Goal: Check status: Check status

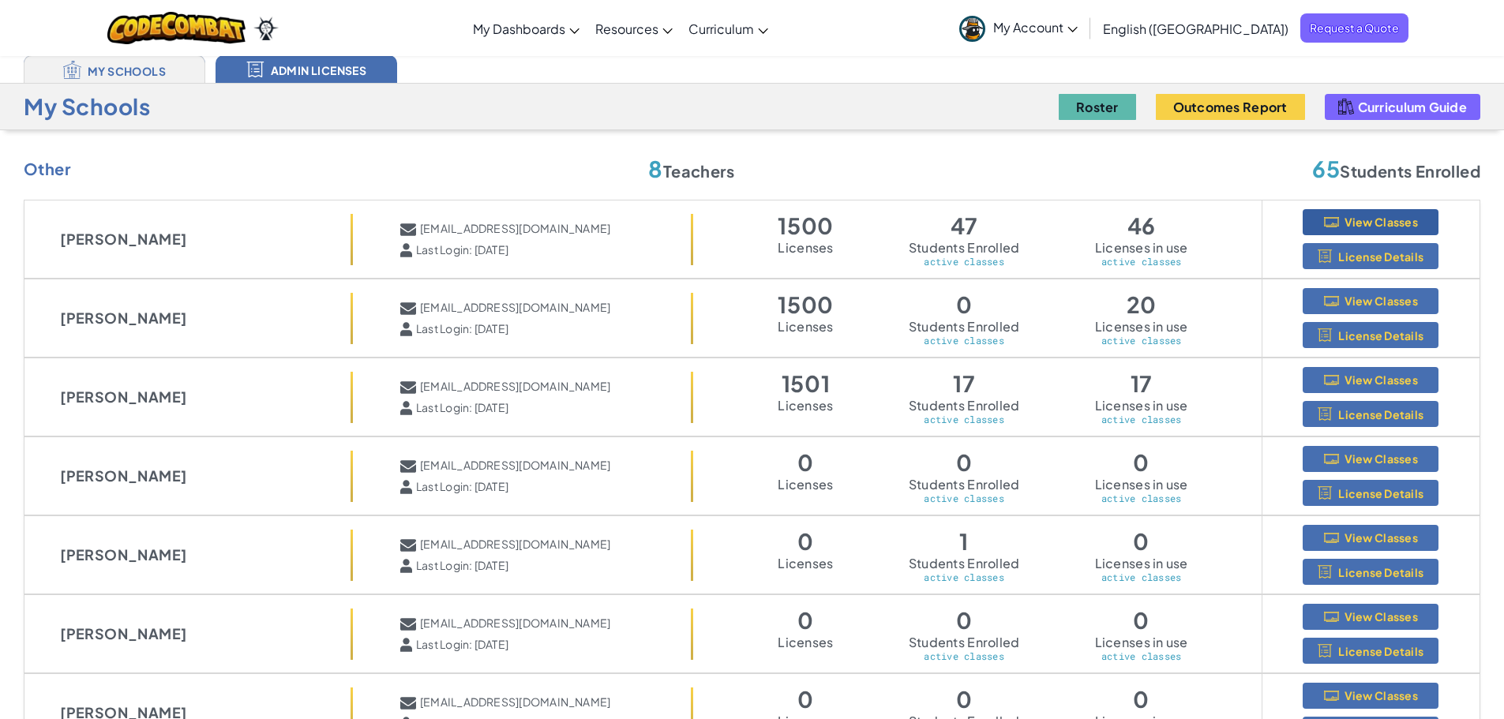
click at [1379, 224] on span "View Classes" at bounding box center [1381, 222] width 73 height 13
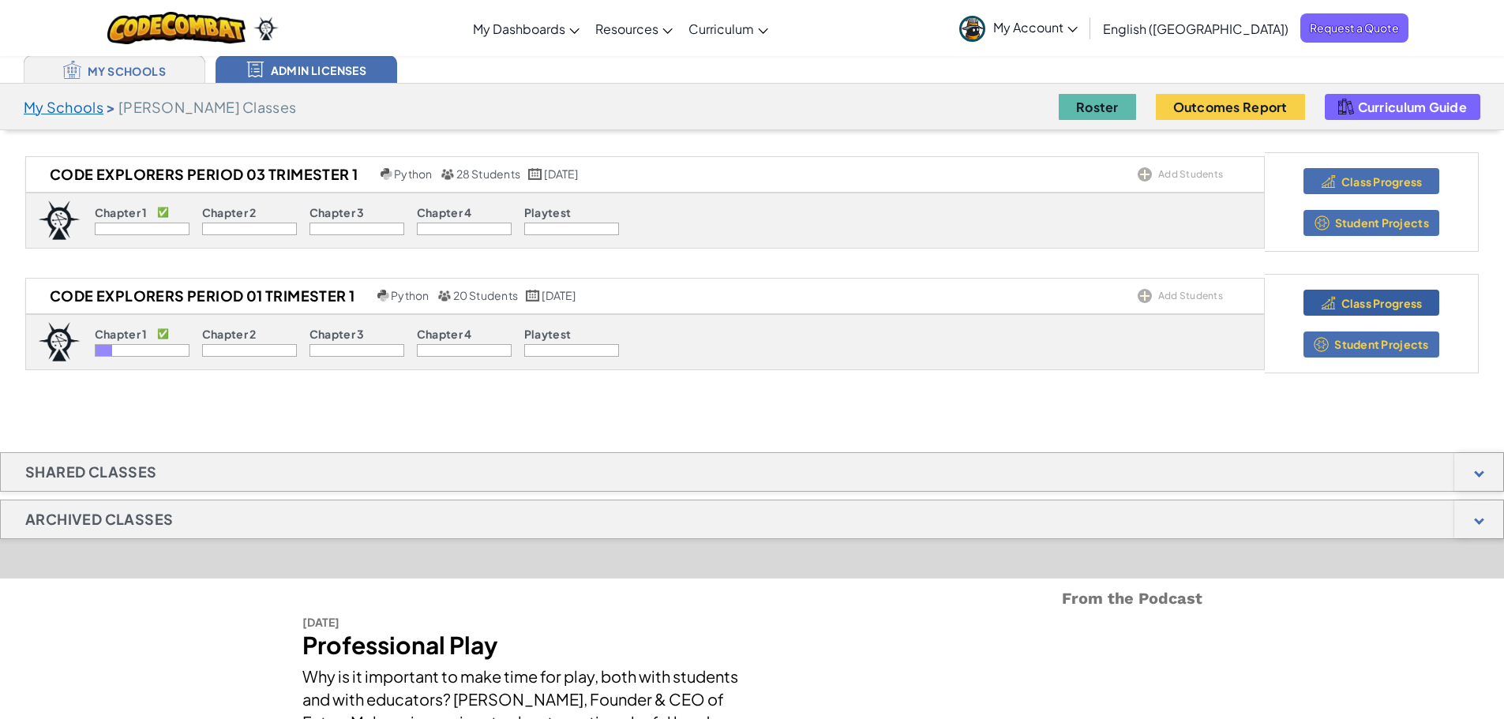
click at [1355, 306] on span "Class Progress" at bounding box center [1382, 303] width 81 height 13
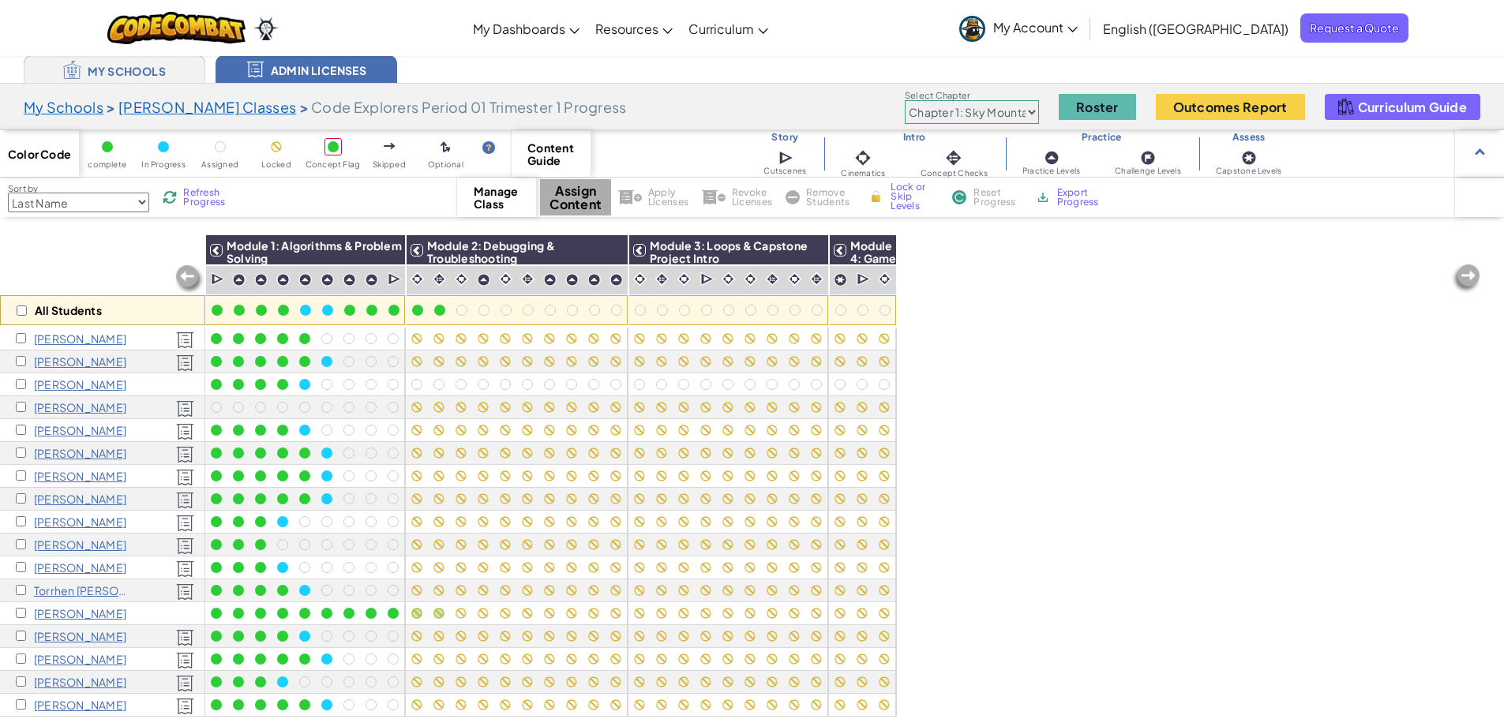
click at [50, 388] on p "Chris E" at bounding box center [80, 384] width 92 height 13
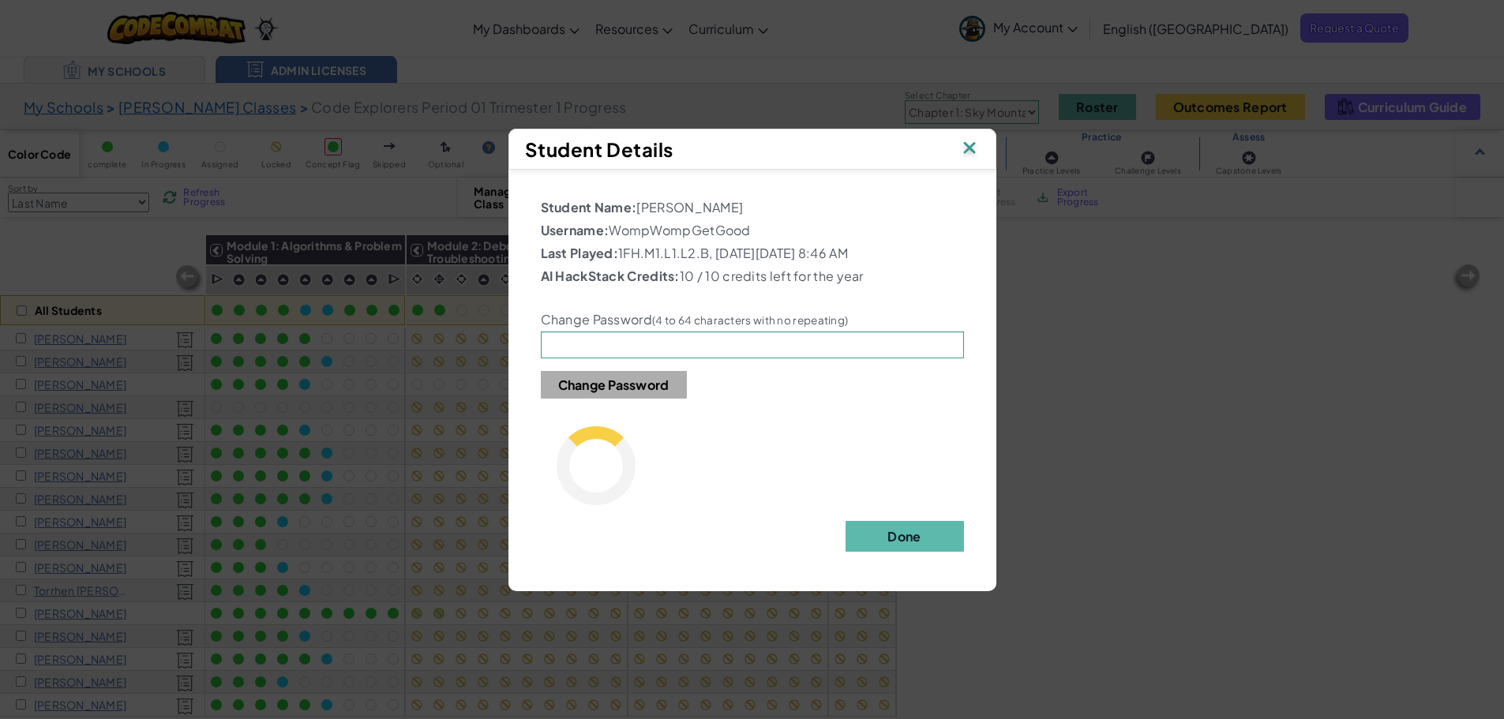
click at [973, 147] on img at bounding box center [969, 149] width 21 height 24
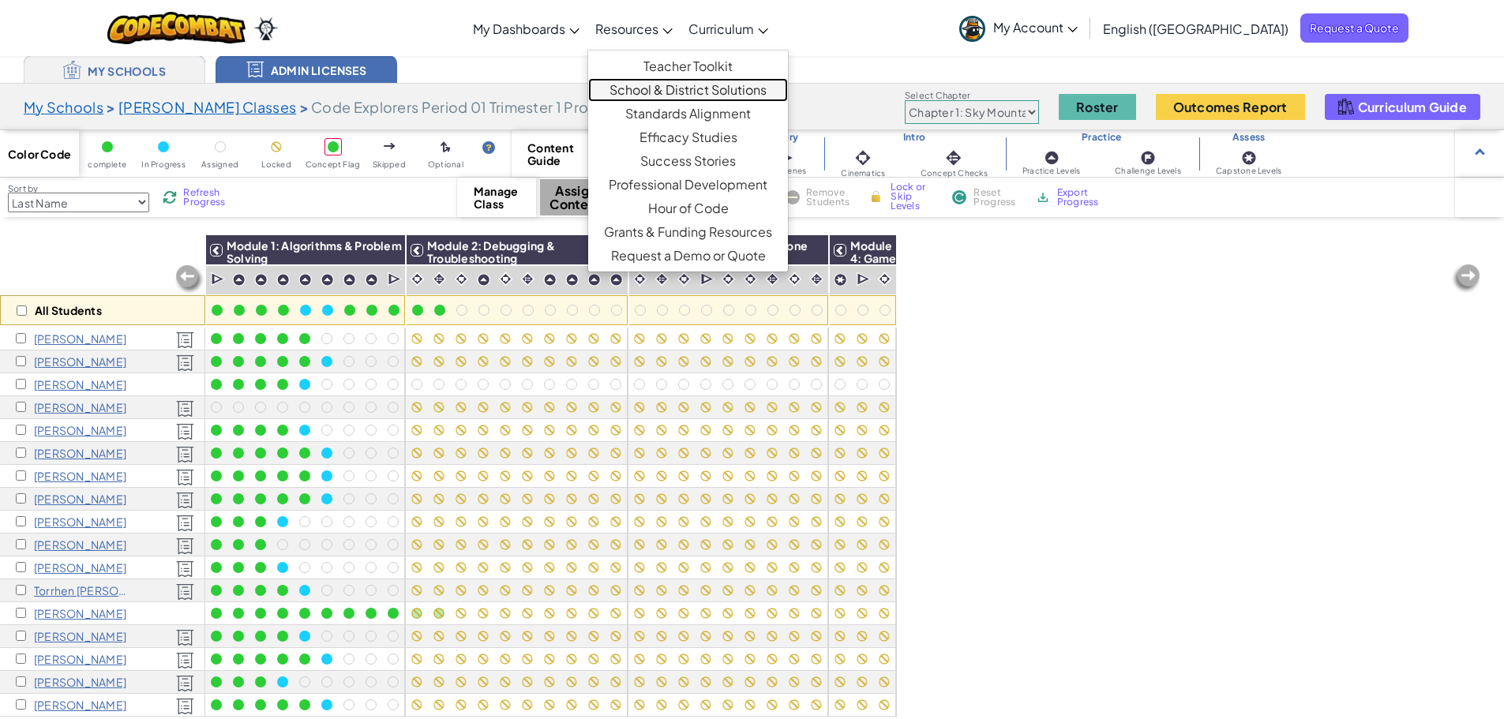
click at [760, 89] on link "School & District Solutions" at bounding box center [688, 90] width 200 height 24
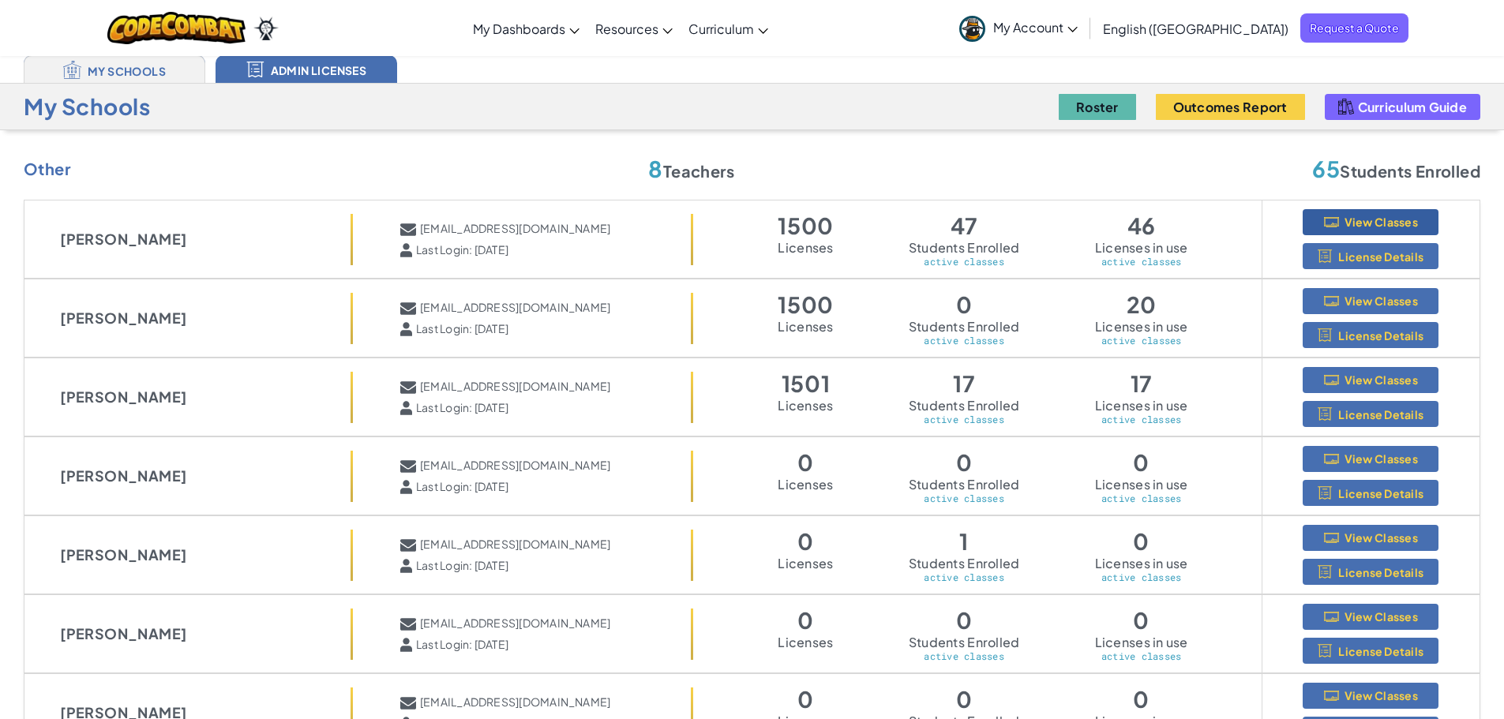
click at [1365, 221] on span "View Classes" at bounding box center [1381, 222] width 73 height 13
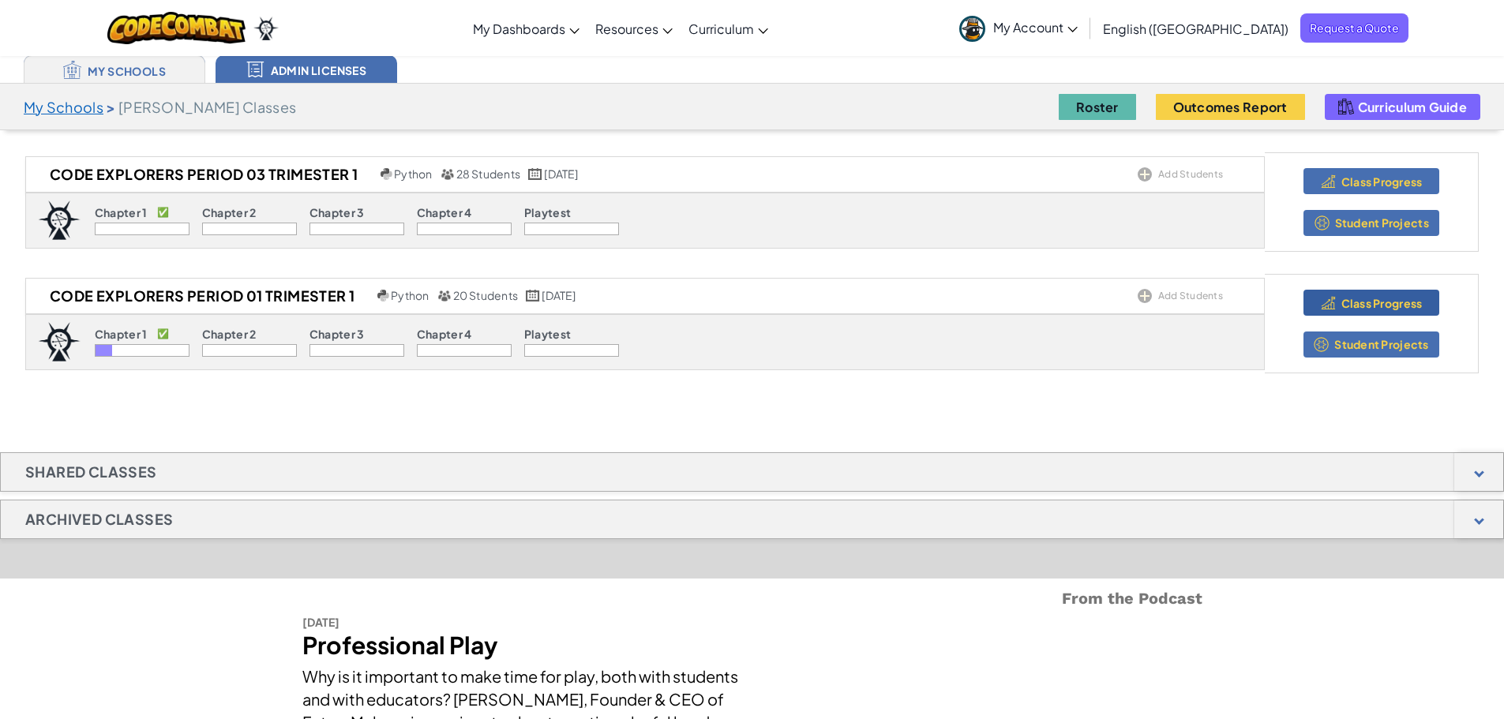
click at [1387, 302] on span "Class Progress" at bounding box center [1382, 303] width 81 height 13
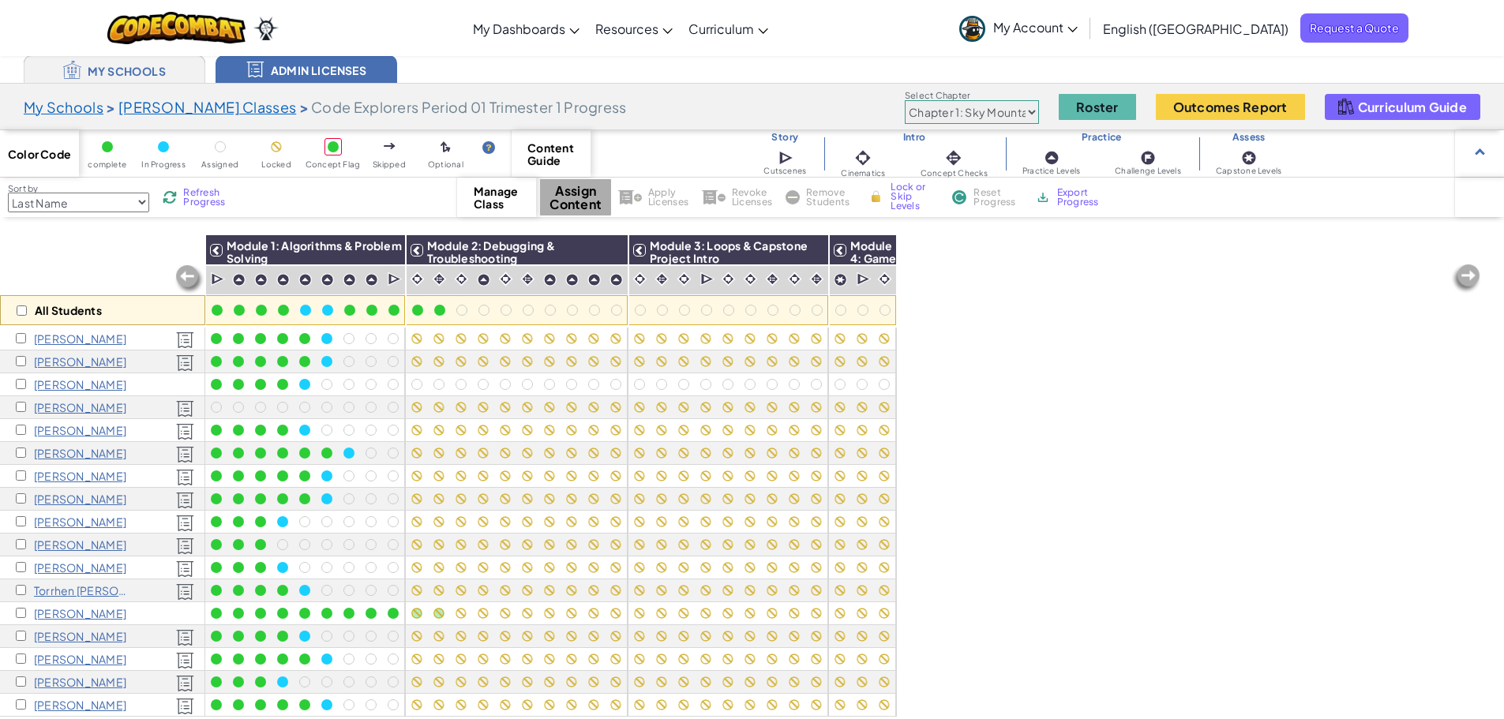
click at [60, 403] on p "Christopher Eden" at bounding box center [80, 407] width 92 height 13
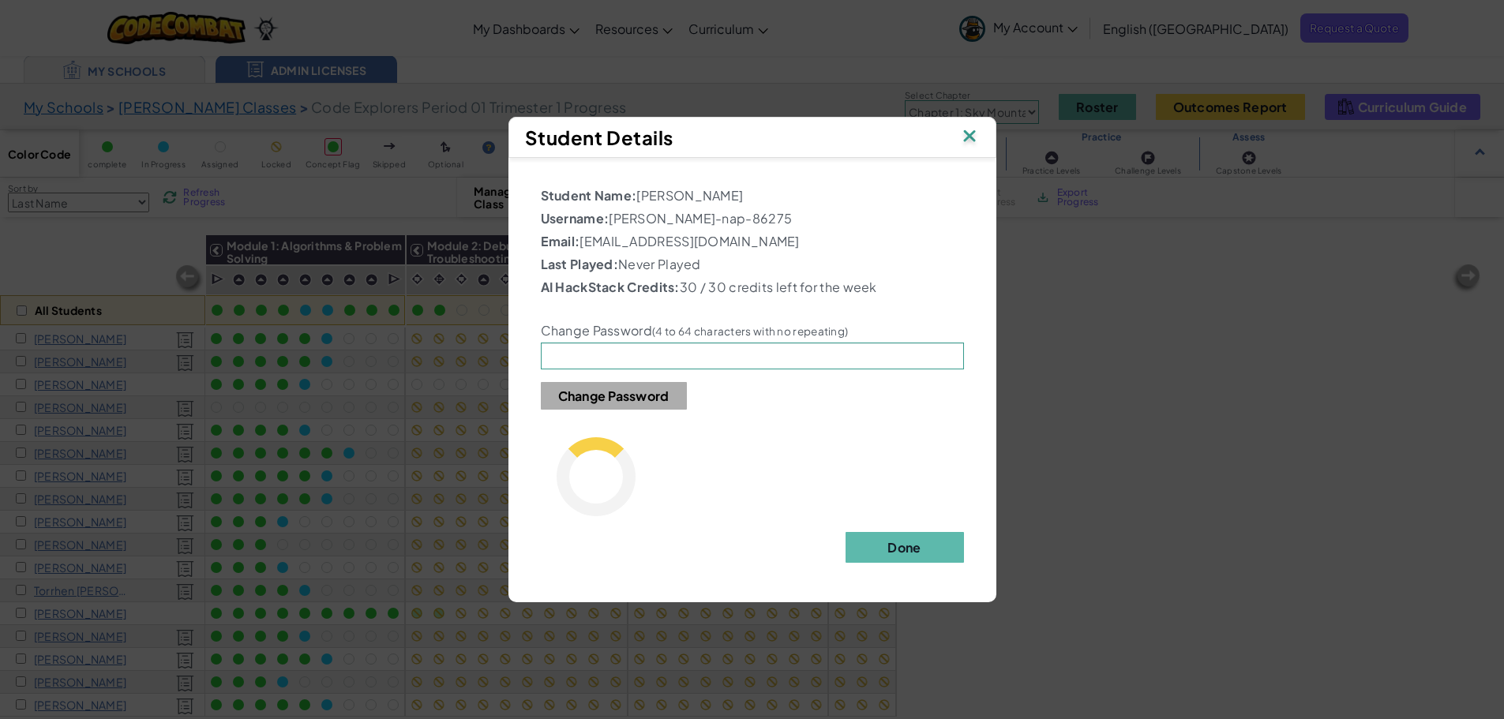
click at [968, 138] on img at bounding box center [969, 138] width 21 height 24
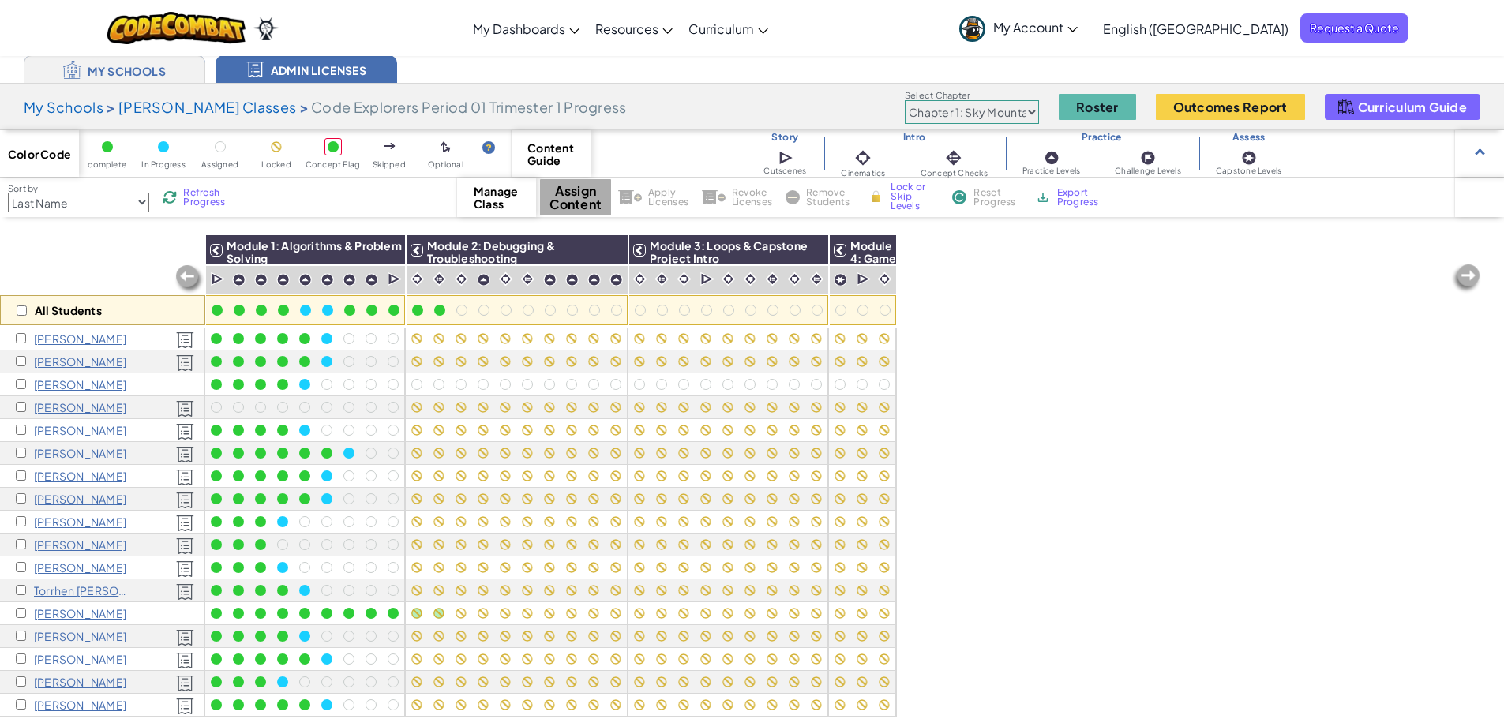
click at [47, 385] on p "Chris E" at bounding box center [80, 384] width 92 height 13
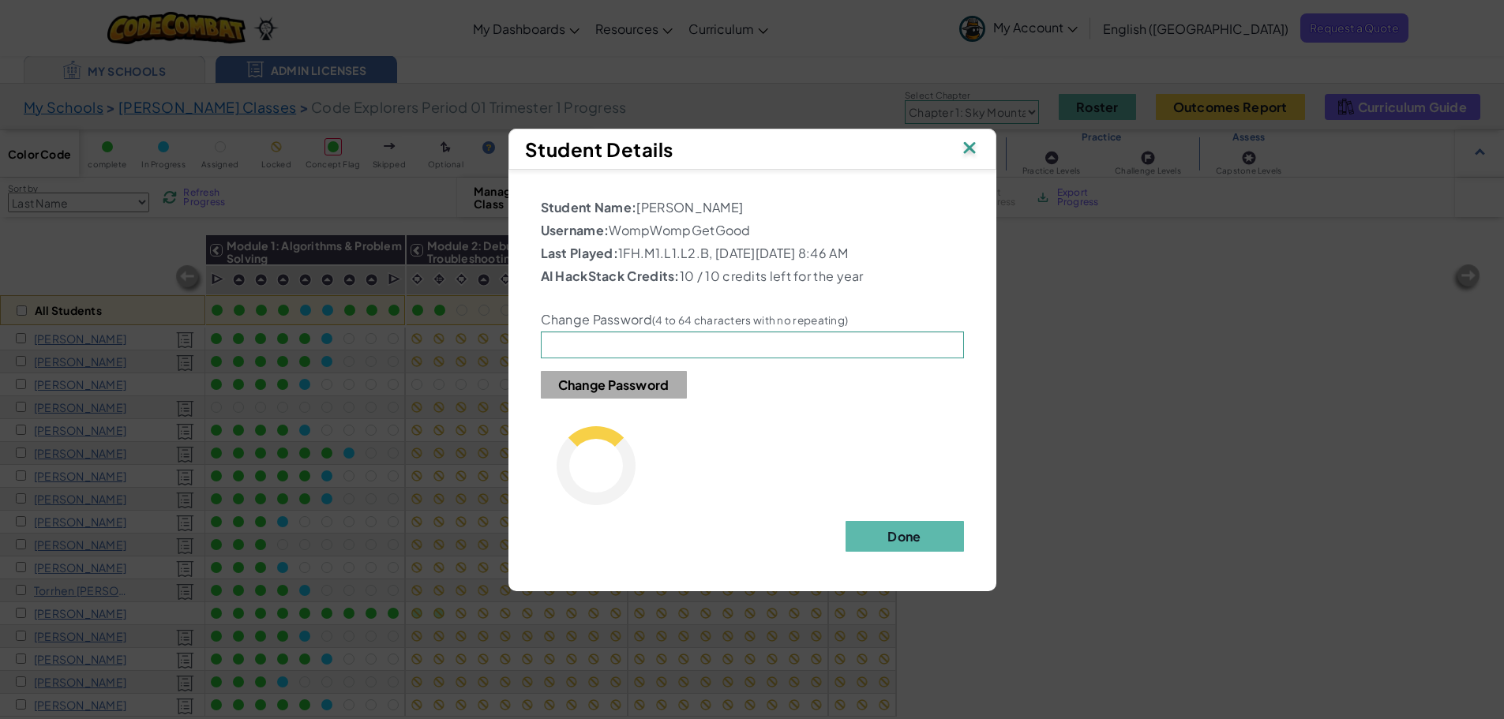
click at [969, 148] on img at bounding box center [969, 149] width 21 height 24
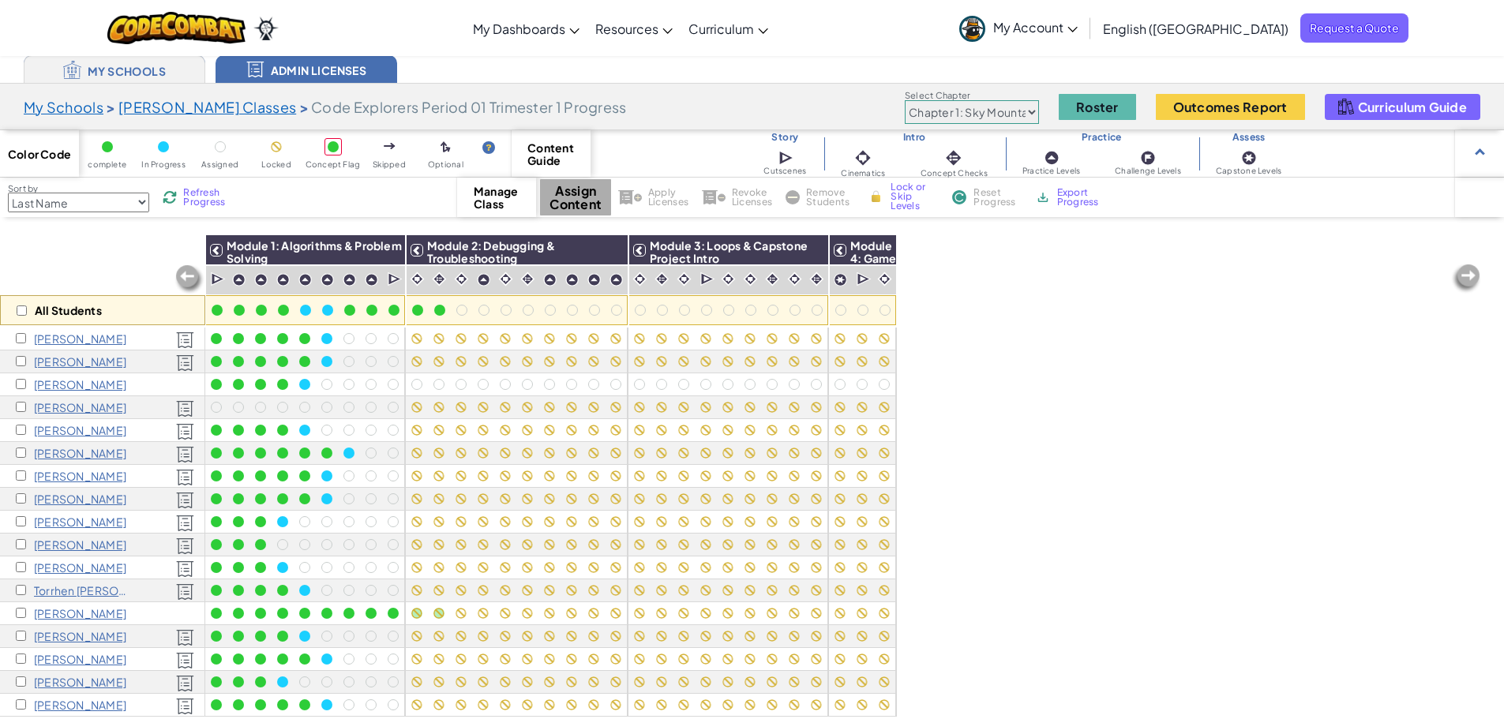
click at [60, 407] on p "Christopher Eden" at bounding box center [80, 407] width 92 height 13
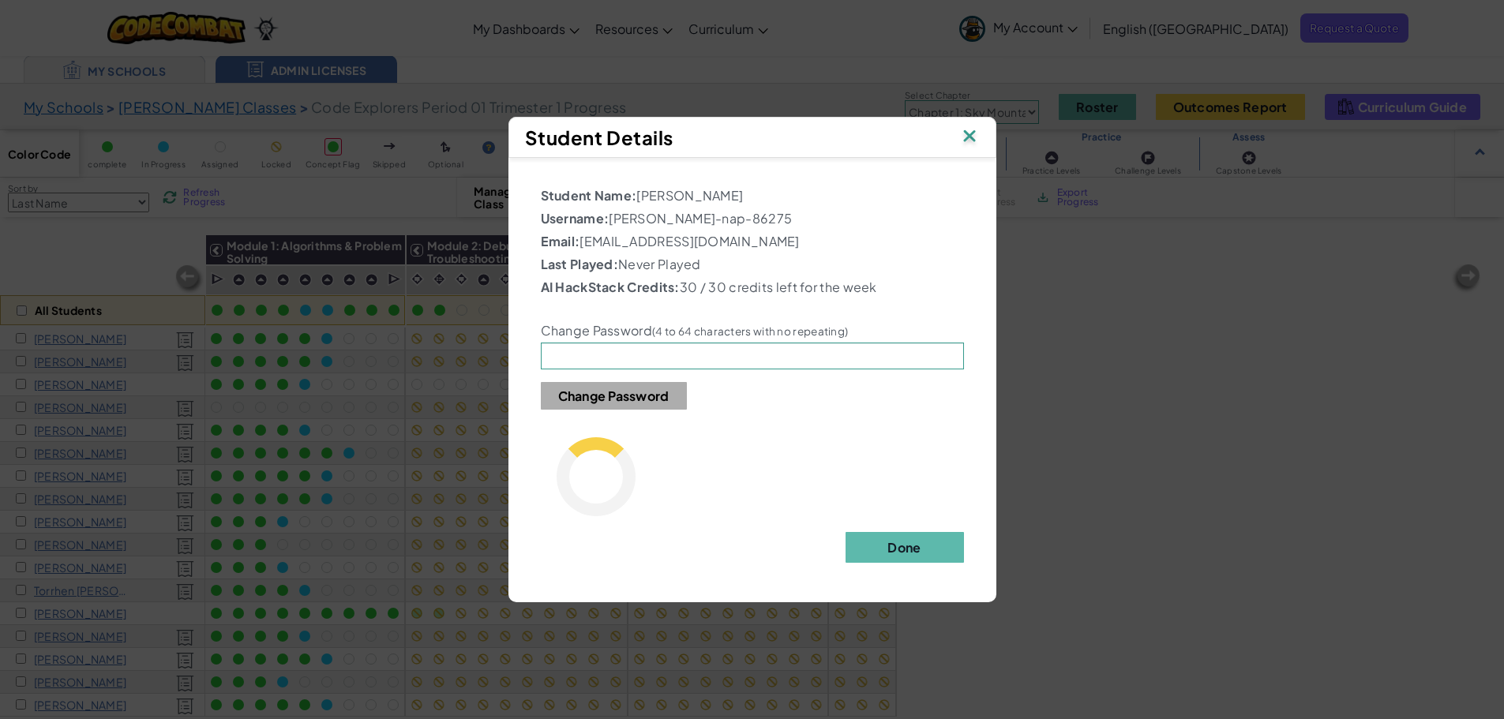
click at [964, 138] on img at bounding box center [969, 138] width 21 height 24
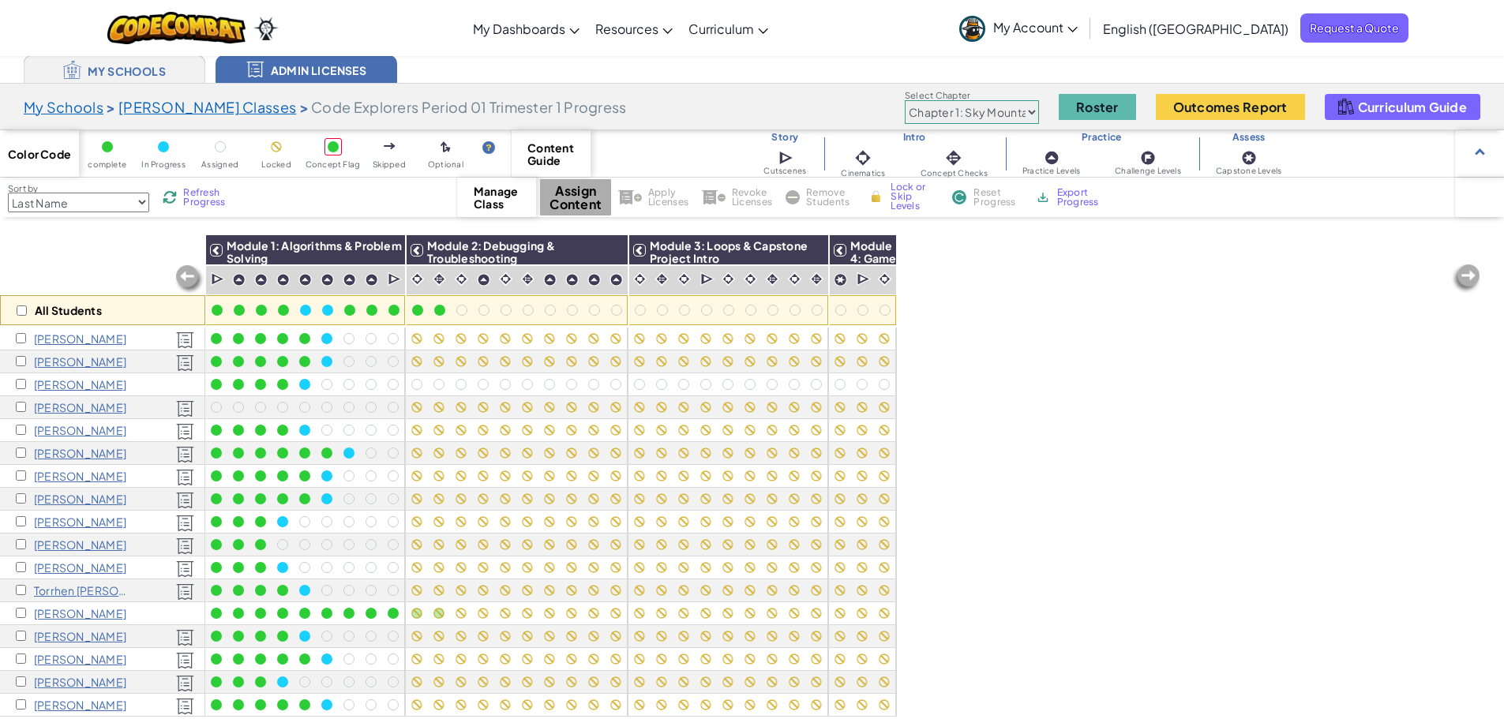
click at [40, 385] on p "Chris E" at bounding box center [80, 384] width 92 height 13
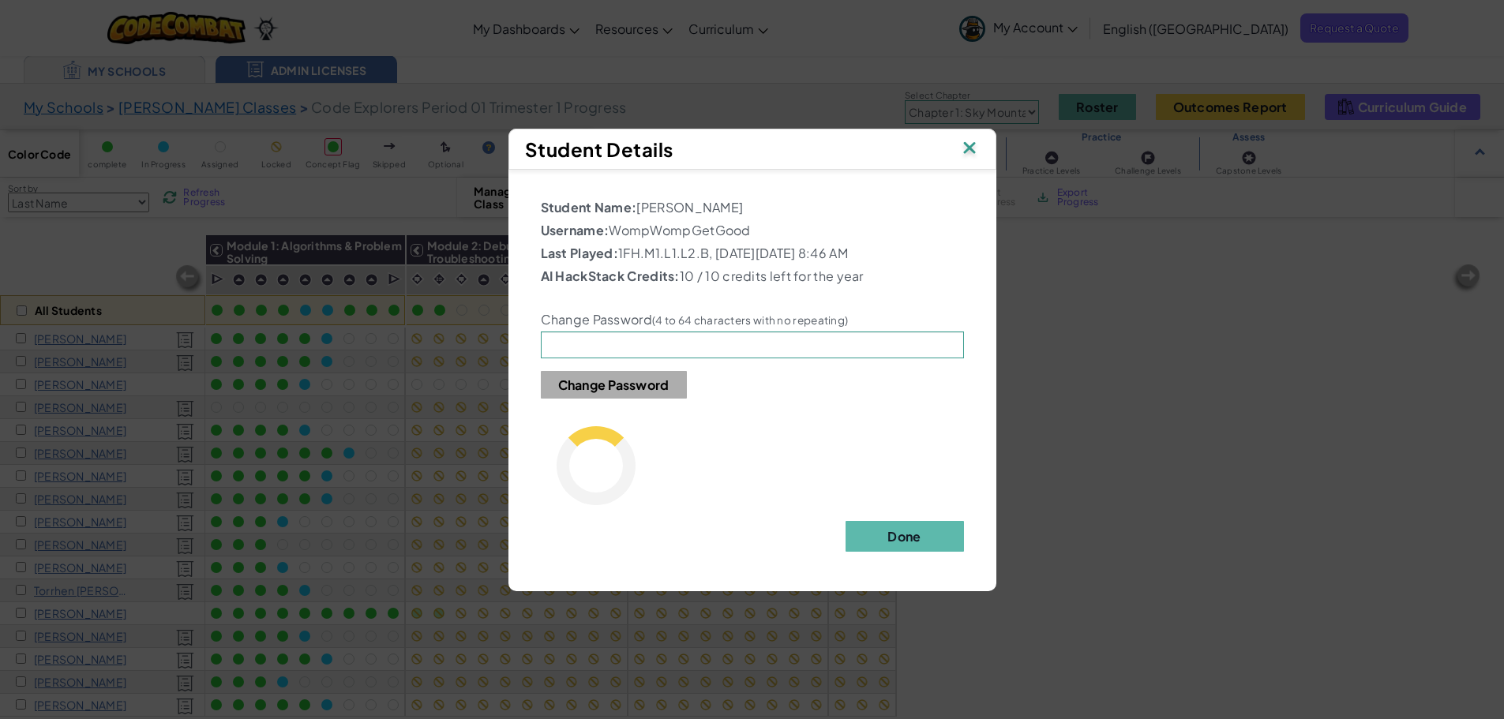
click at [970, 149] on img at bounding box center [969, 149] width 21 height 24
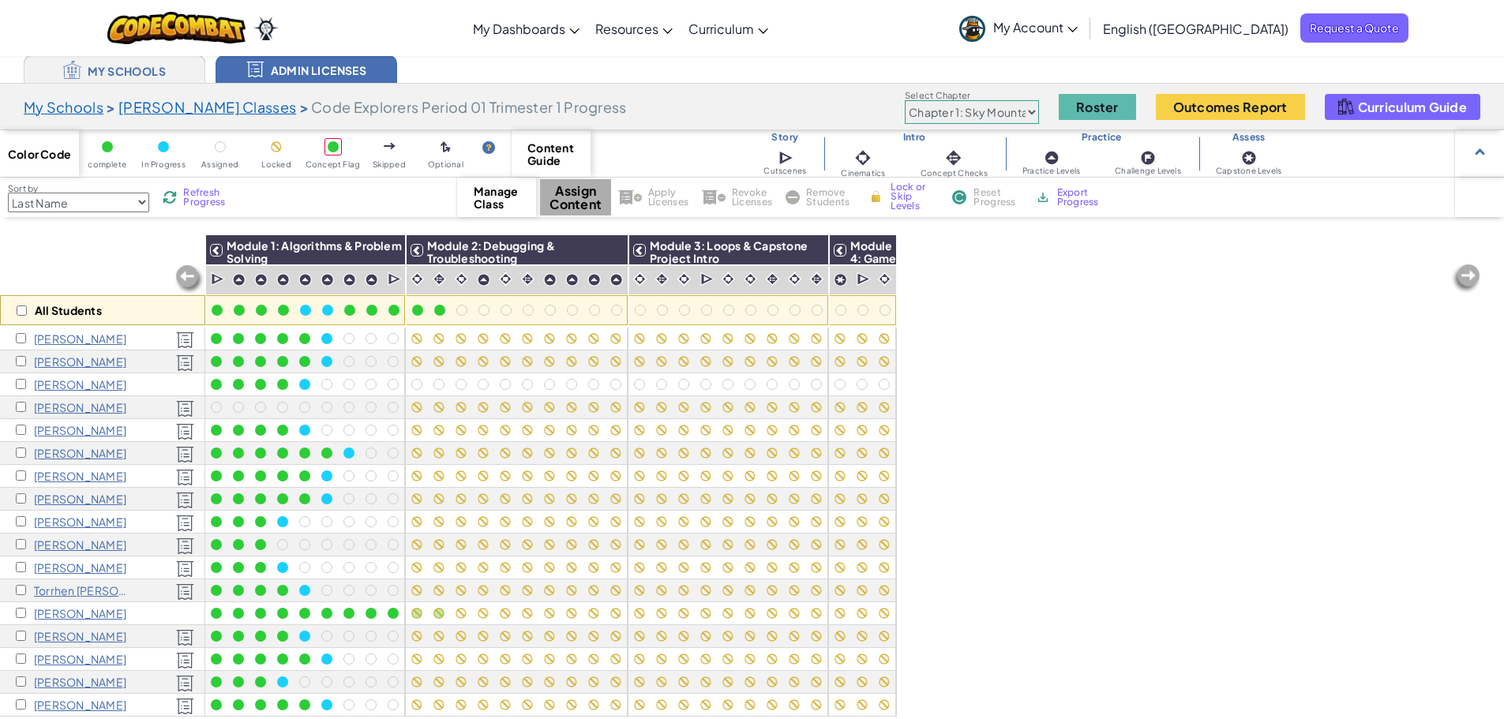
click at [72, 453] on p "Eli Glasberg" at bounding box center [80, 453] width 92 height 13
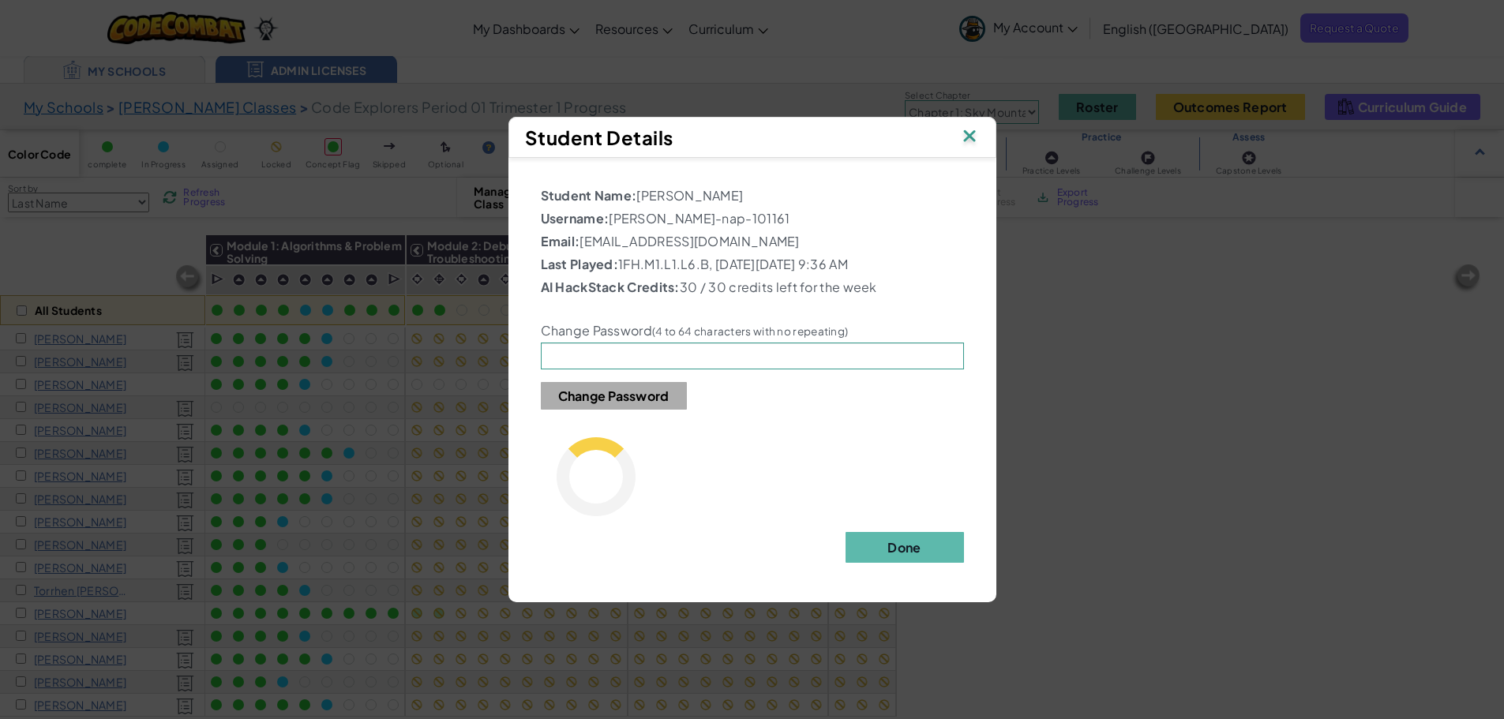
click at [966, 133] on img at bounding box center [969, 138] width 21 height 24
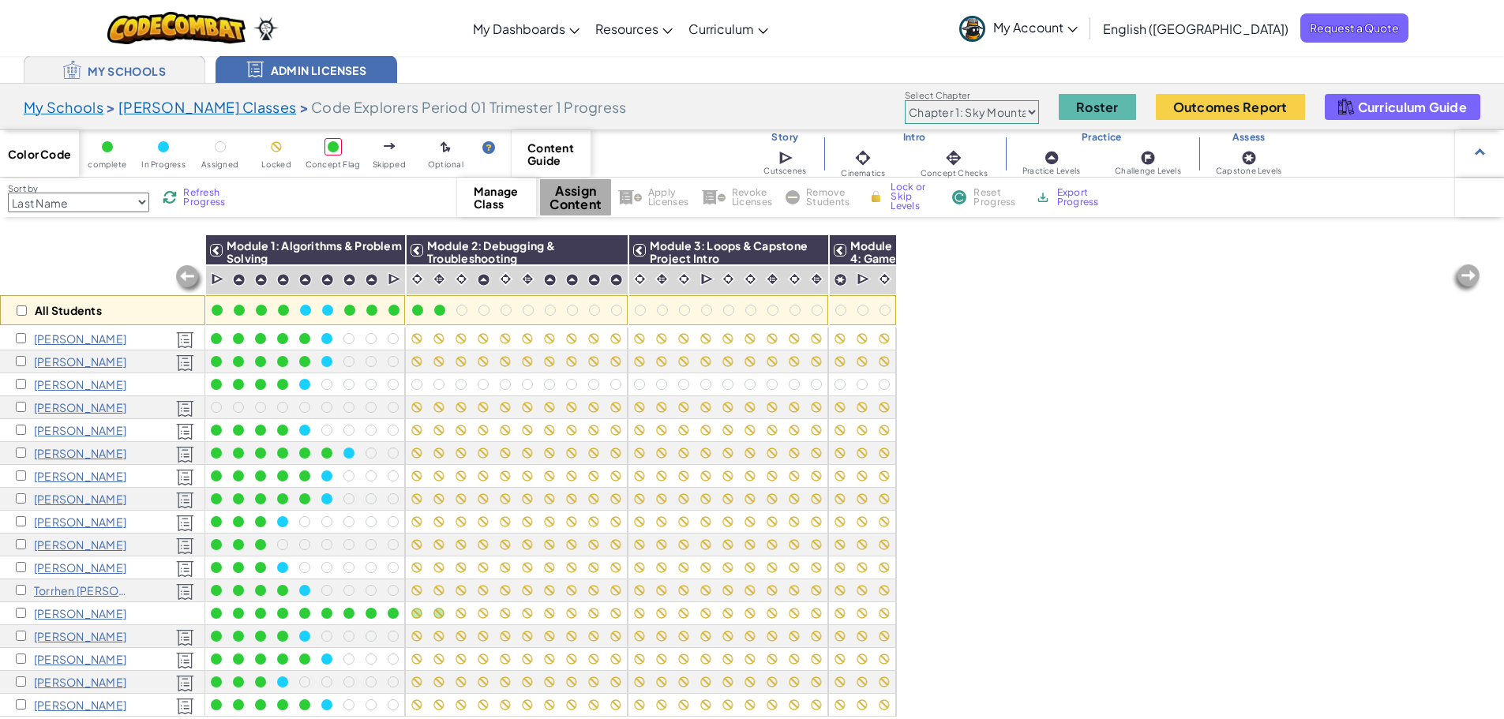
click at [65, 593] on p "Torrhen McKinzie" at bounding box center [83, 590] width 99 height 13
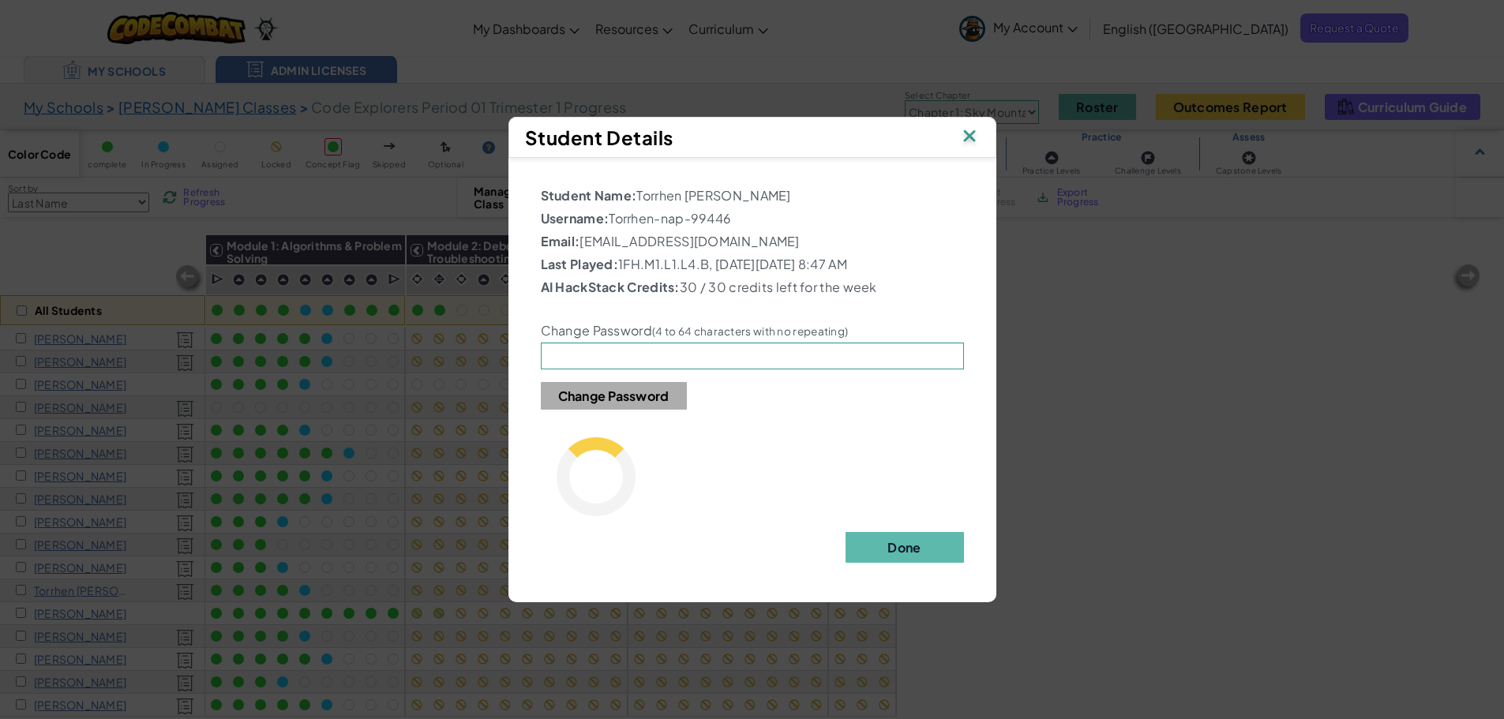
click at [967, 140] on img at bounding box center [969, 138] width 21 height 24
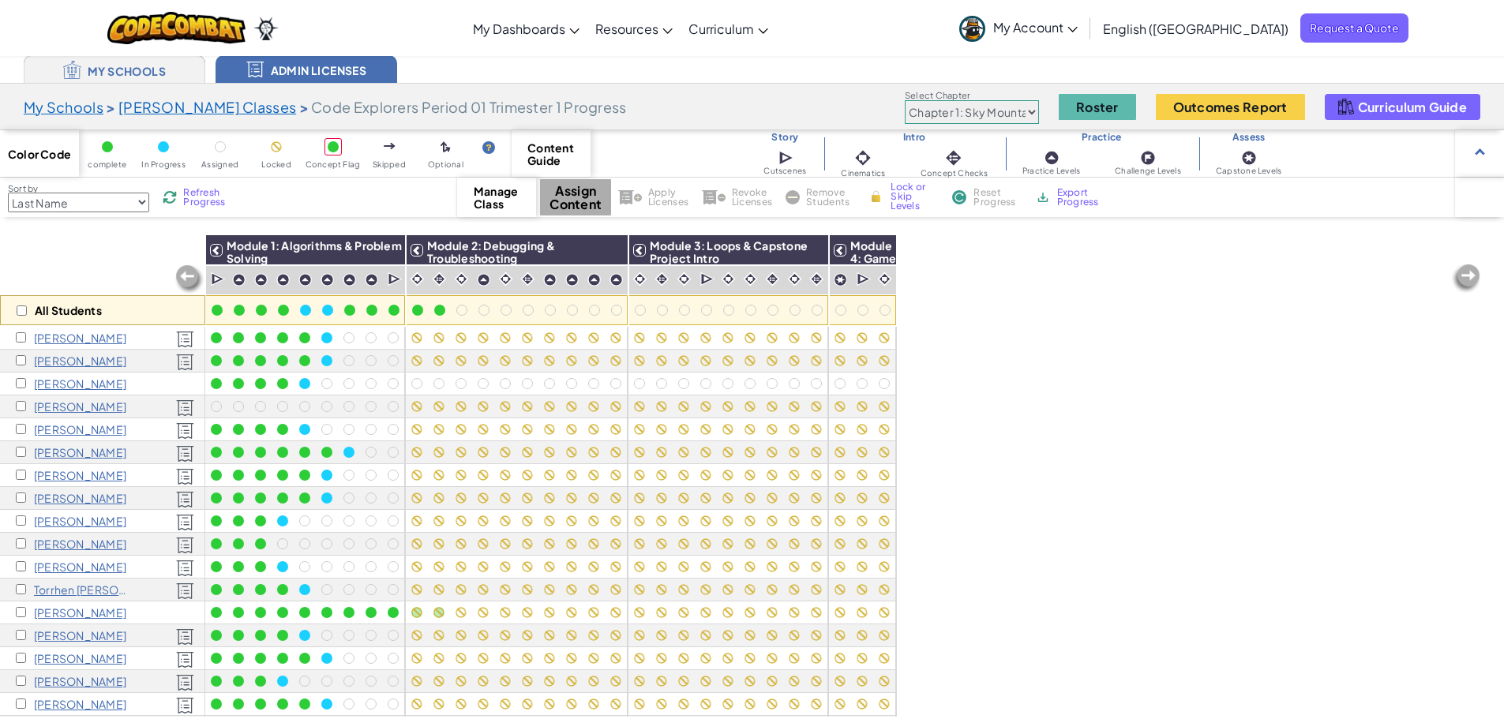
scroll to position [2, 0]
click at [1078, 27] on span "My Account" at bounding box center [1035, 27] width 84 height 17
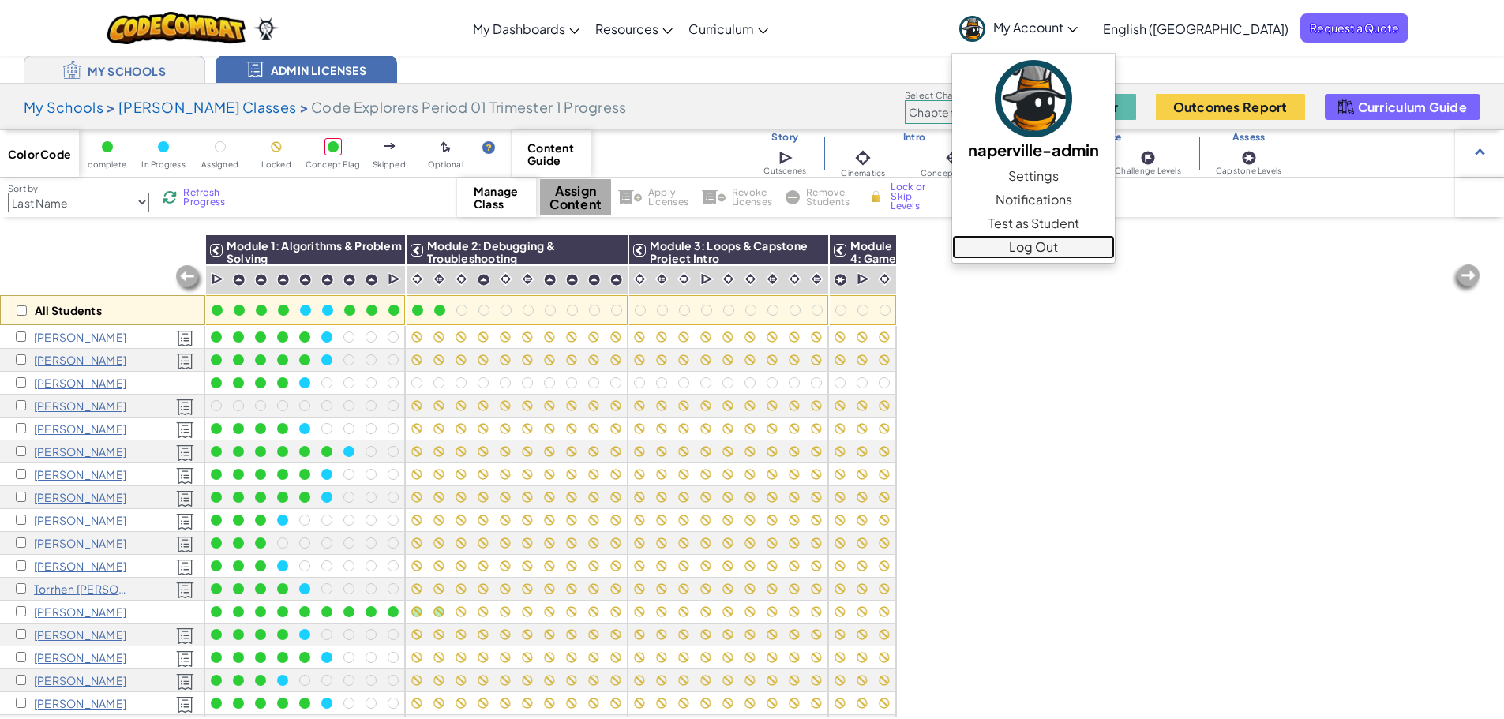
click at [1115, 250] on link "Log Out" at bounding box center [1033, 247] width 163 height 24
